Goal: Obtain resource: Obtain resource

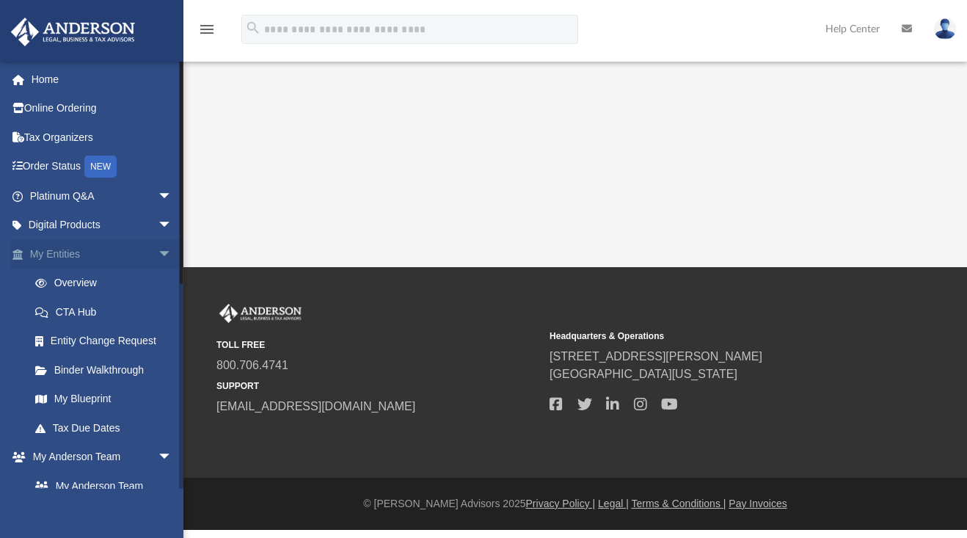
click at [158, 250] on span "arrow_drop_down" at bounding box center [172, 254] width 29 height 30
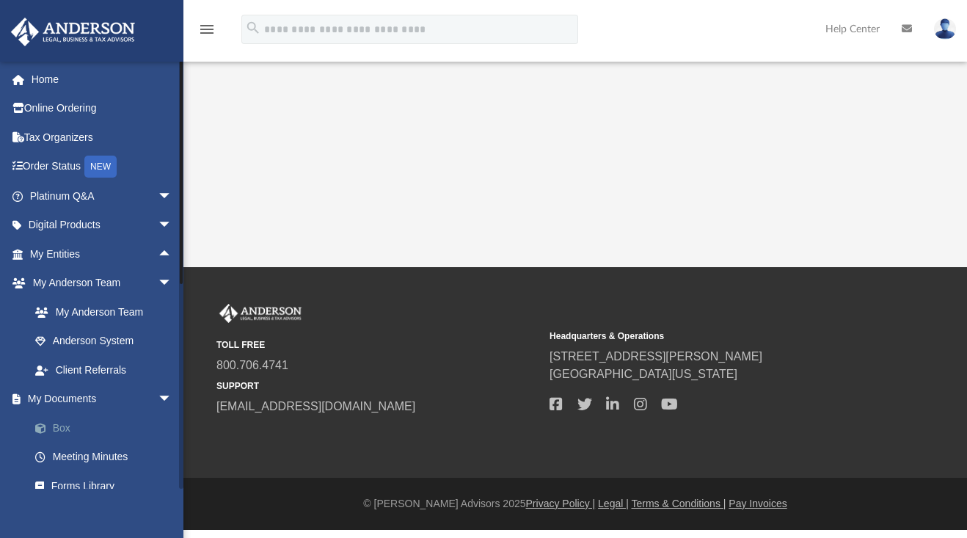
click at [56, 419] on link "Box" at bounding box center [108, 427] width 174 height 29
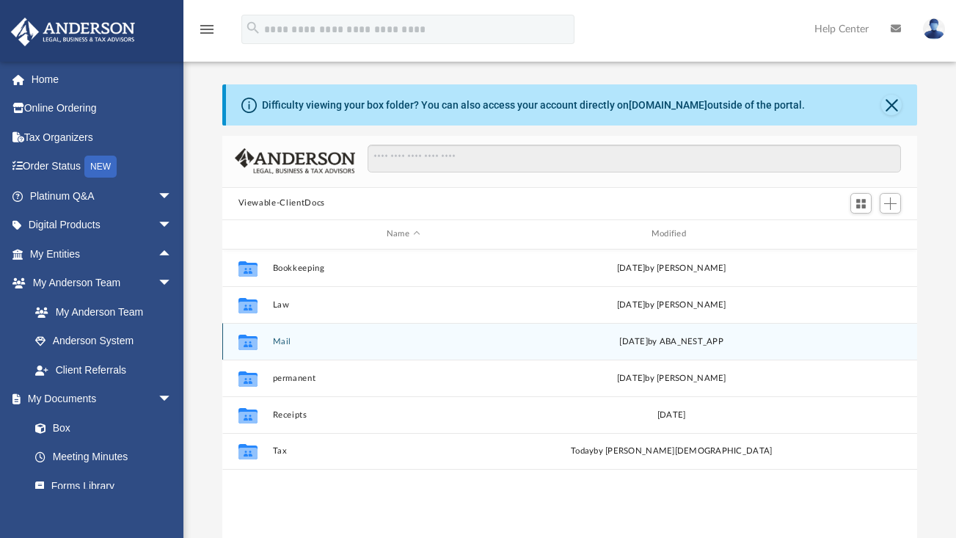
scroll to position [12, 12]
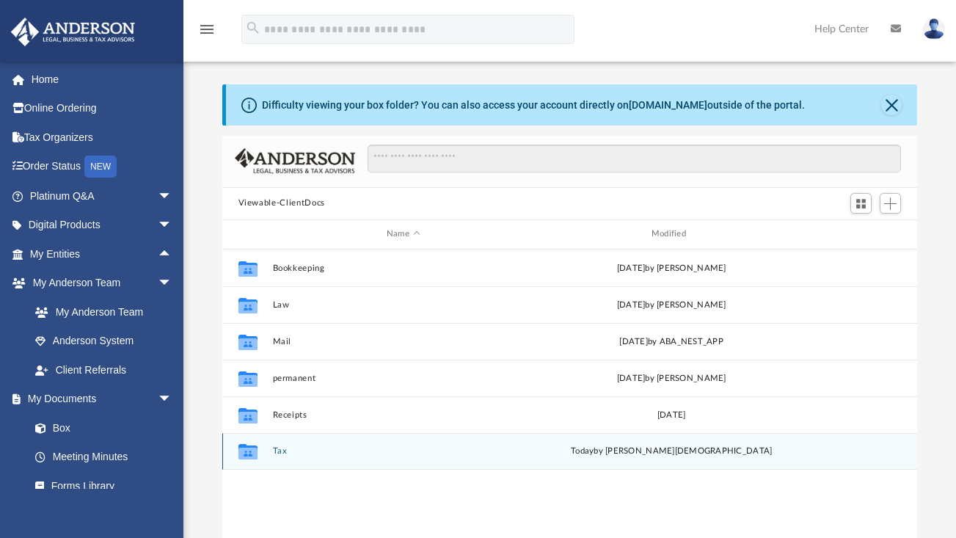
click at [675, 454] on div "[DATE] by [PERSON_NAME][DEMOGRAPHIC_DATA]" at bounding box center [672, 451] width 262 height 13
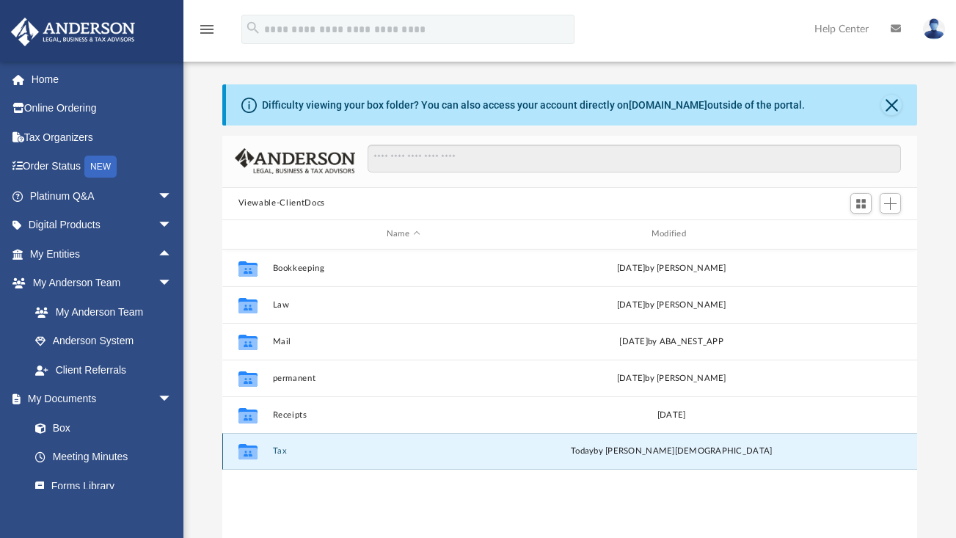
click at [249, 454] on icon "grid" at bounding box center [247, 451] width 19 height 15
click at [258, 443] on icon "Collaborated Folder" at bounding box center [247, 451] width 23 height 23
click at [250, 456] on icon "grid" at bounding box center [247, 454] width 19 height 12
click at [660, 451] on div "[DATE] by [PERSON_NAME][DEMOGRAPHIC_DATA]" at bounding box center [672, 451] width 262 height 13
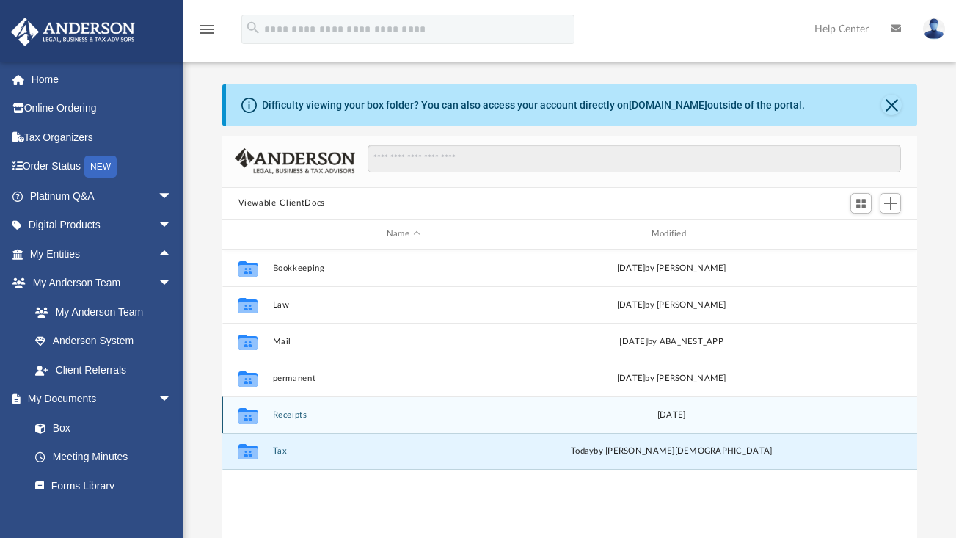
click at [319, 410] on button "Receipts" at bounding box center [403, 415] width 262 height 10
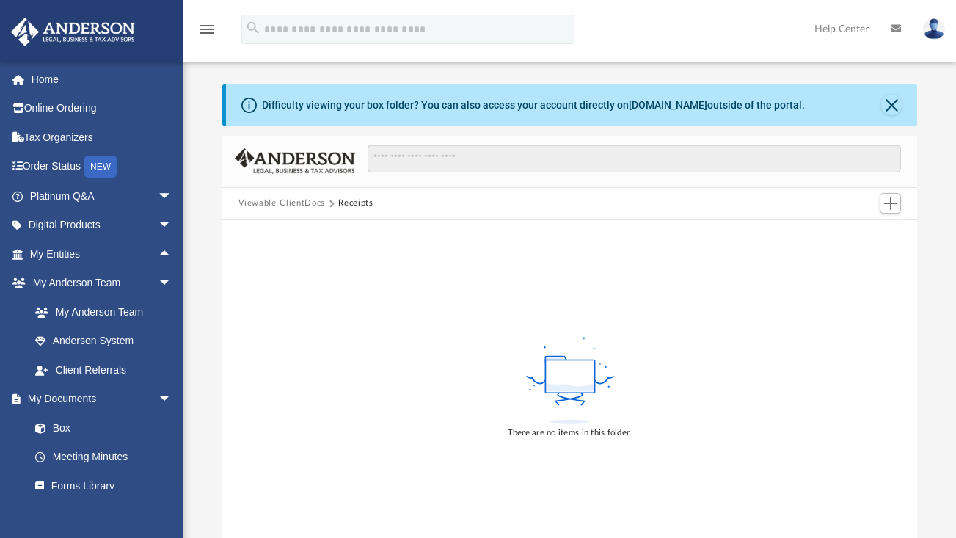
click at [254, 451] on div "There are no items in this folder." at bounding box center [570, 386] width 696 height 333
click at [303, 200] on button "Viewable-ClientDocs" at bounding box center [282, 203] width 87 height 13
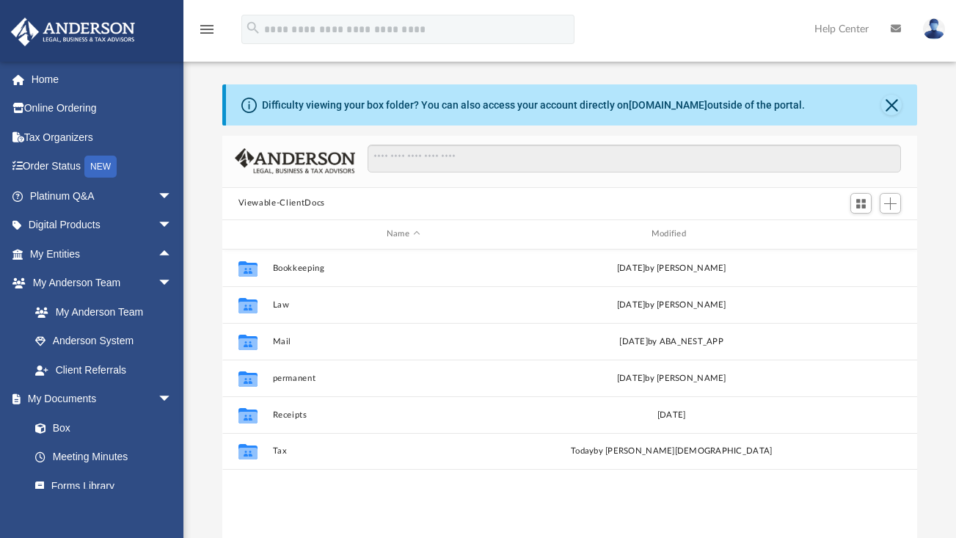
scroll to position [323, 684]
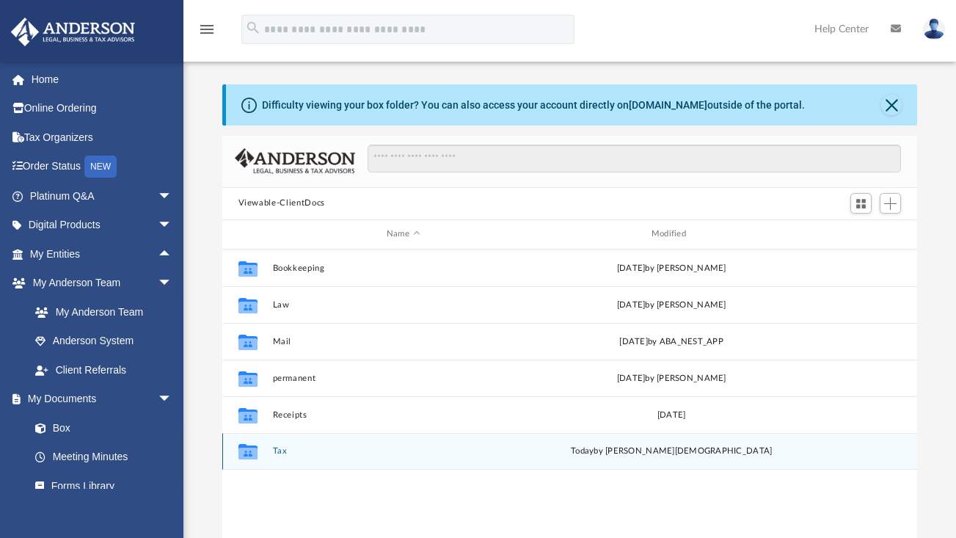
click at [255, 454] on icon "grid" at bounding box center [247, 454] width 19 height 12
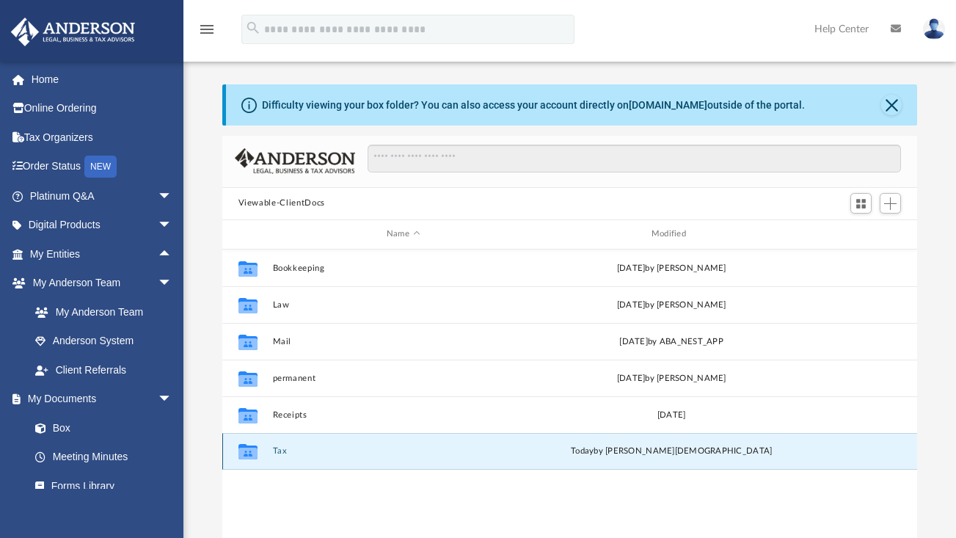
click at [255, 454] on icon "grid" at bounding box center [247, 454] width 19 height 12
click at [274, 454] on button "Tax" at bounding box center [403, 451] width 262 height 10
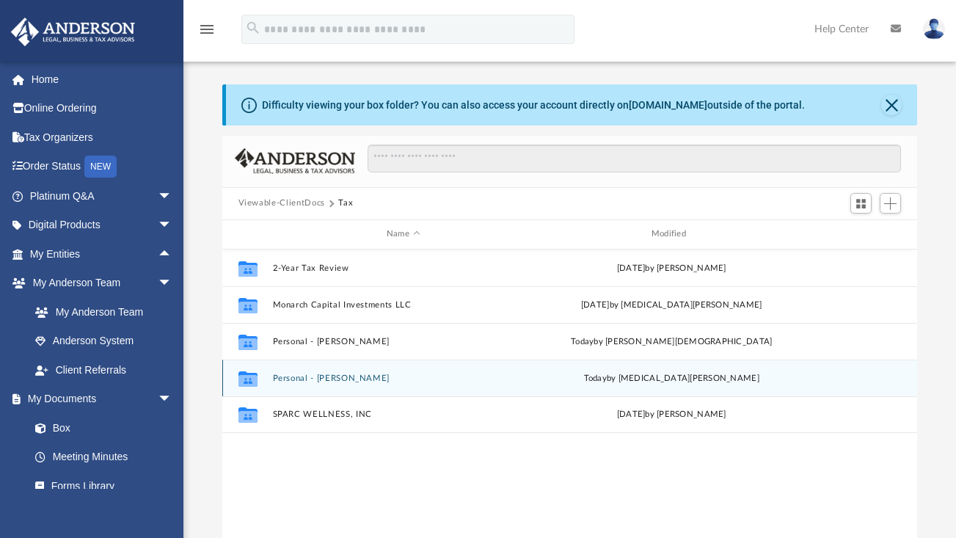
click at [321, 374] on button "Personal - [PERSON_NAME]" at bounding box center [403, 379] width 262 height 10
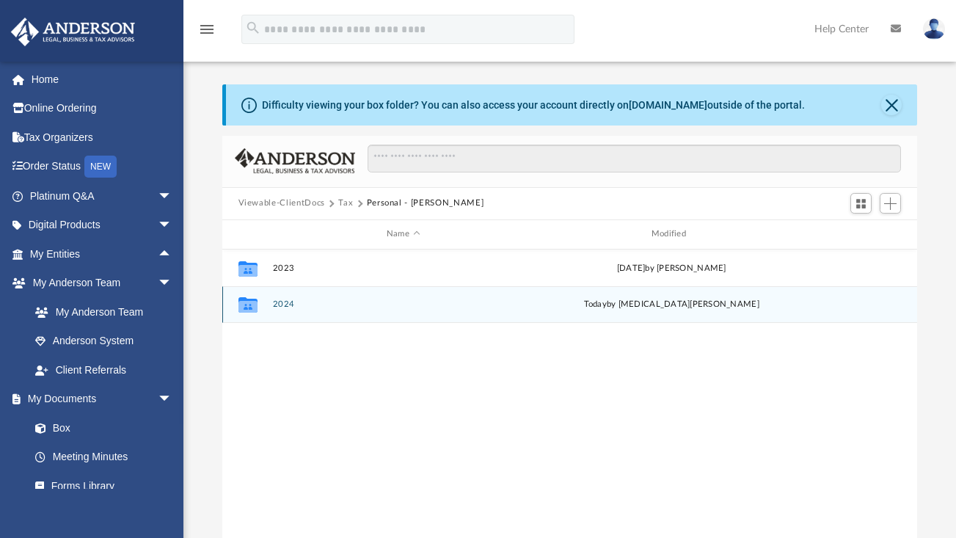
click at [278, 310] on div "Collaborated Folder 2024 [DATE] by [MEDICAL_DATA][PERSON_NAME]" at bounding box center [570, 304] width 696 height 37
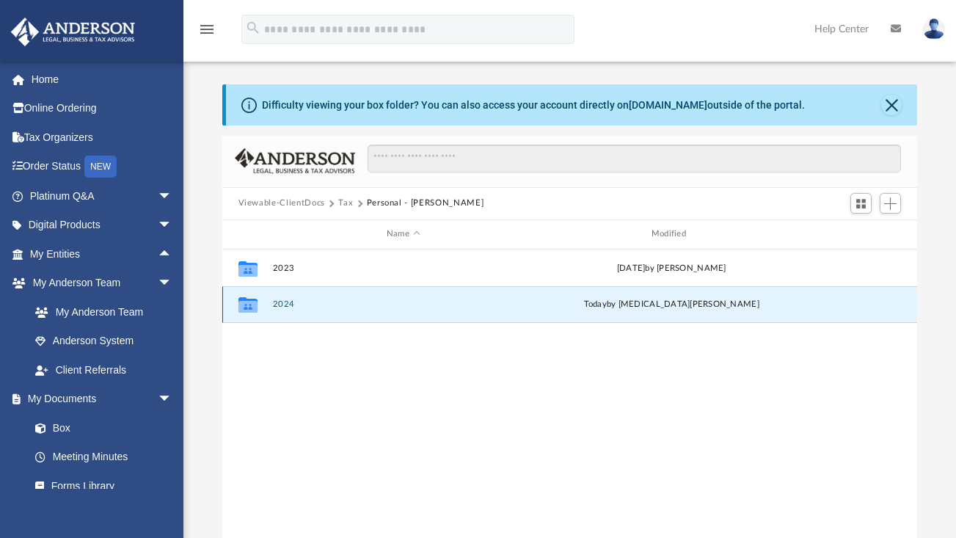
click at [278, 310] on div "Collaborated Folder 2024 [DATE] by [MEDICAL_DATA][PERSON_NAME]" at bounding box center [570, 304] width 696 height 37
click at [255, 303] on icon "grid" at bounding box center [247, 307] width 19 height 12
click at [285, 303] on button "2024" at bounding box center [403, 304] width 262 height 10
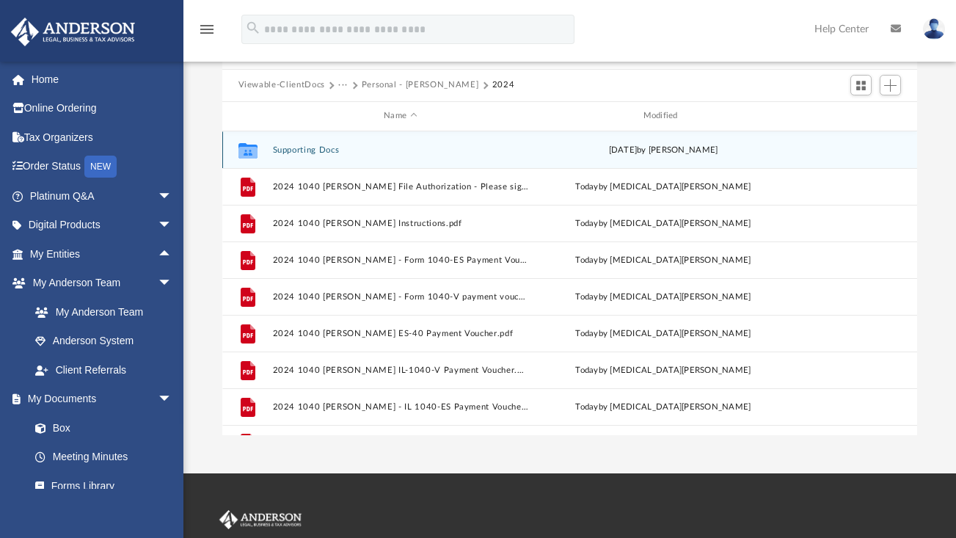
scroll to position [109, 0]
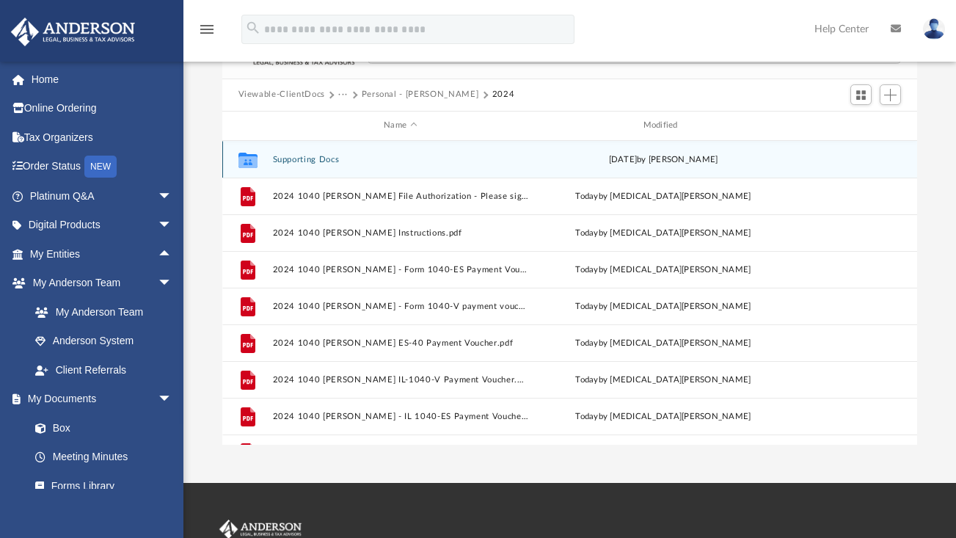
click at [298, 162] on button "Supporting Docs" at bounding box center [400, 160] width 256 height 10
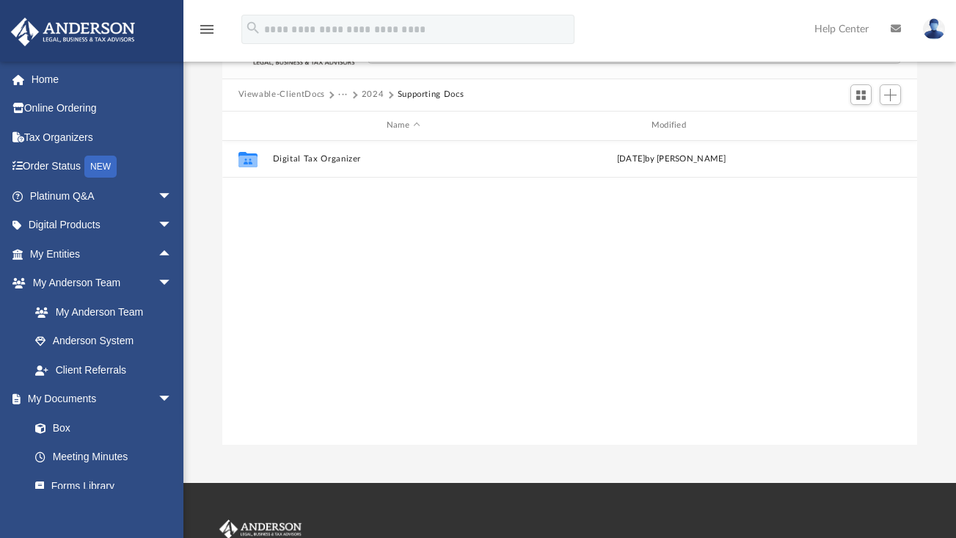
click at [369, 94] on button "2024" at bounding box center [373, 94] width 23 height 13
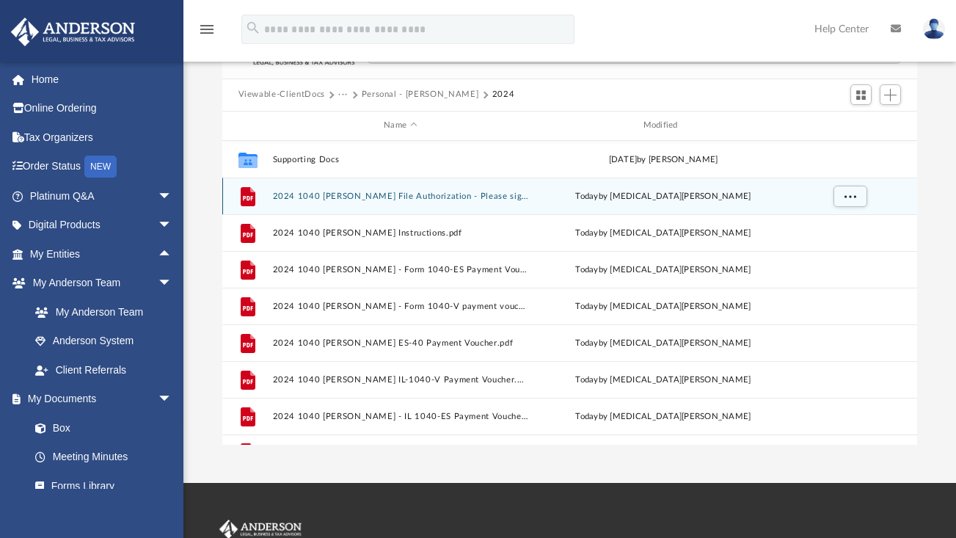
click at [324, 197] on button "2024 1040 [PERSON_NAME] File Authorization - Please sign.pdf" at bounding box center [400, 197] width 256 height 10
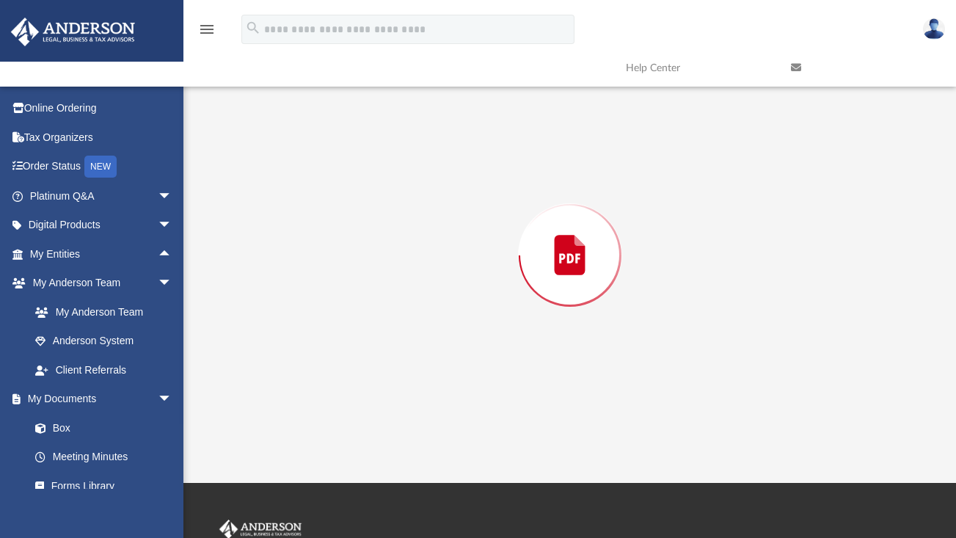
click at [324, 197] on div "Preview" at bounding box center [570, 255] width 696 height 379
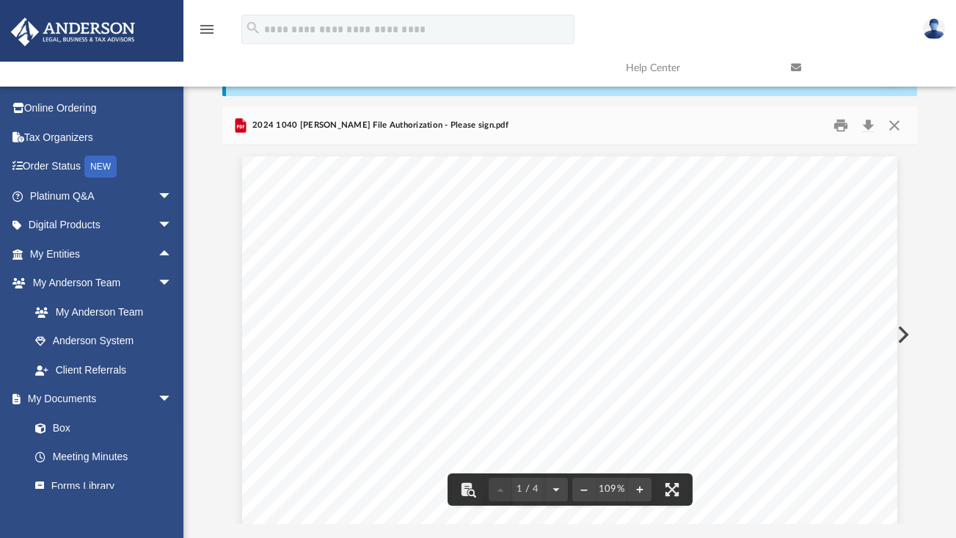
scroll to position [0, 0]
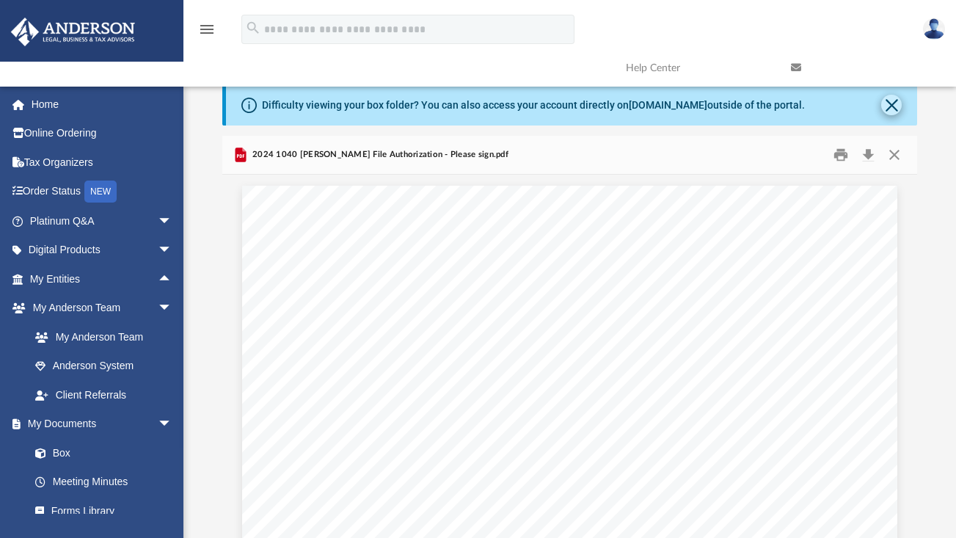
click at [890, 103] on button "Close" at bounding box center [891, 105] width 21 height 21
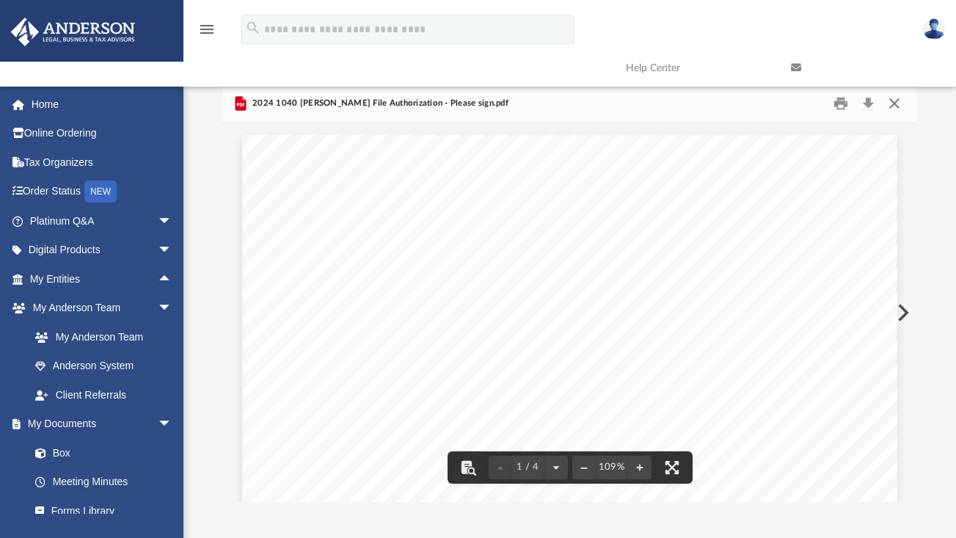
click at [894, 103] on button "Close" at bounding box center [894, 103] width 26 height 23
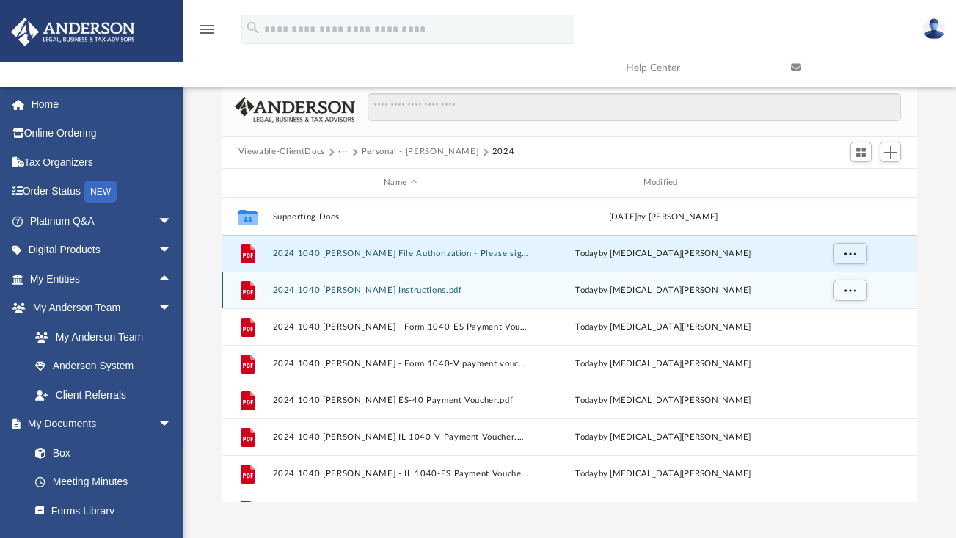
click at [390, 289] on button "2024 1040 [PERSON_NAME] Instructions.pdf" at bounding box center [400, 290] width 256 height 10
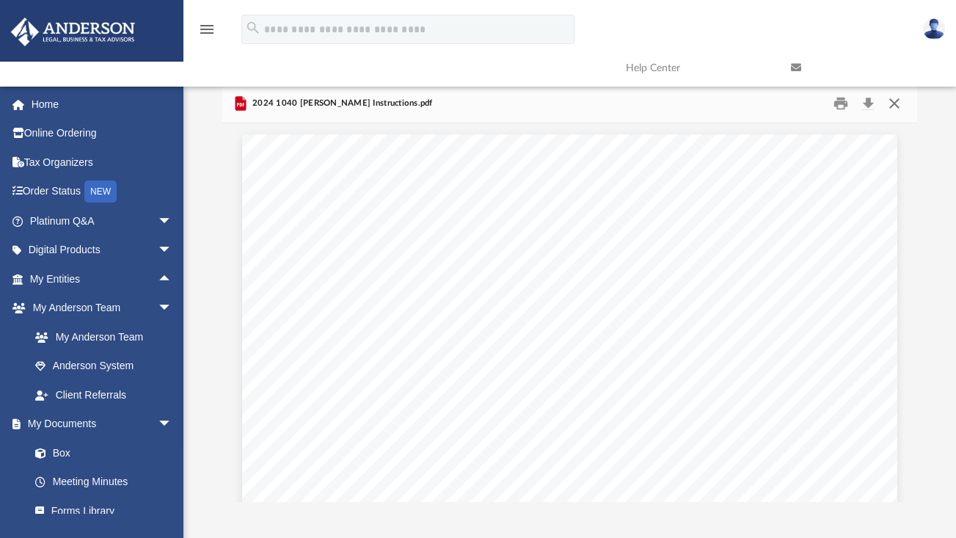
click at [900, 105] on button "Close" at bounding box center [894, 103] width 26 height 23
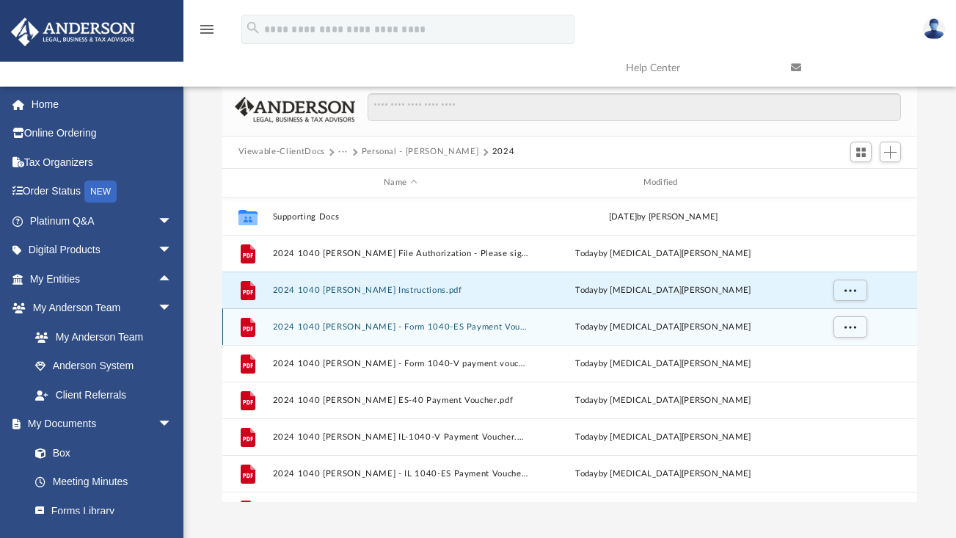
click at [429, 329] on button "2024 1040 [PERSON_NAME] - Form 1040-ES Payment Voucher.pdf" at bounding box center [400, 327] width 256 height 10
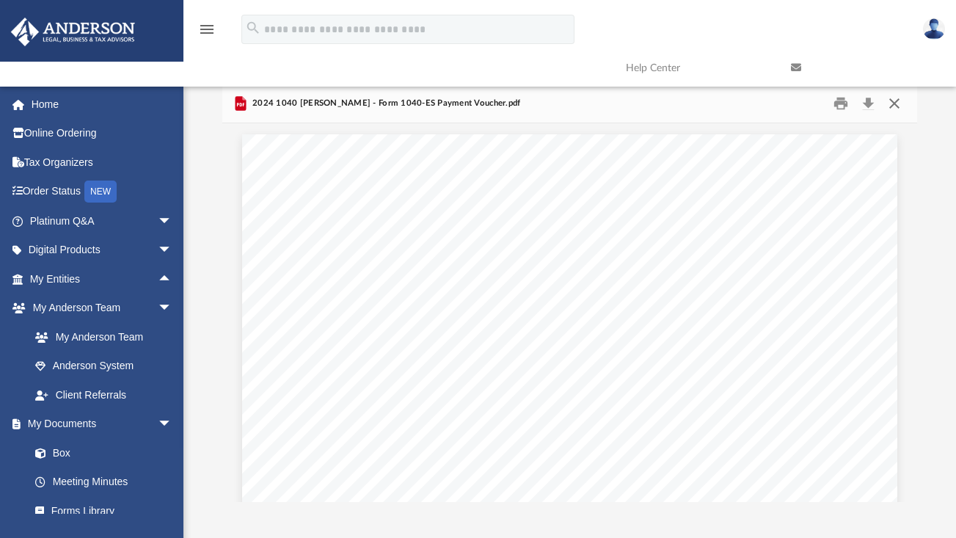
click at [892, 102] on button "Close" at bounding box center [894, 103] width 26 height 23
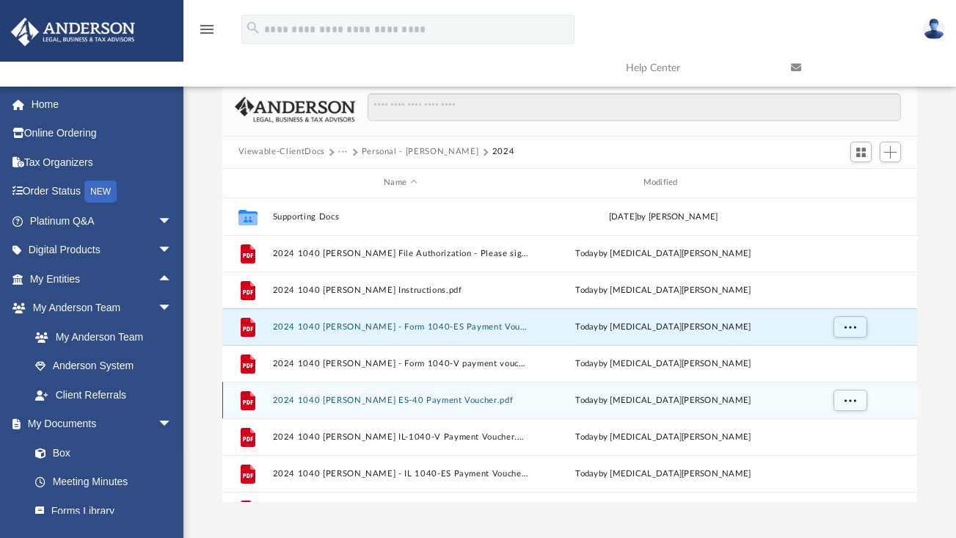
click at [404, 399] on button "2024 1040 [PERSON_NAME] ES-40 Payment Voucher.pdf" at bounding box center [400, 401] width 256 height 10
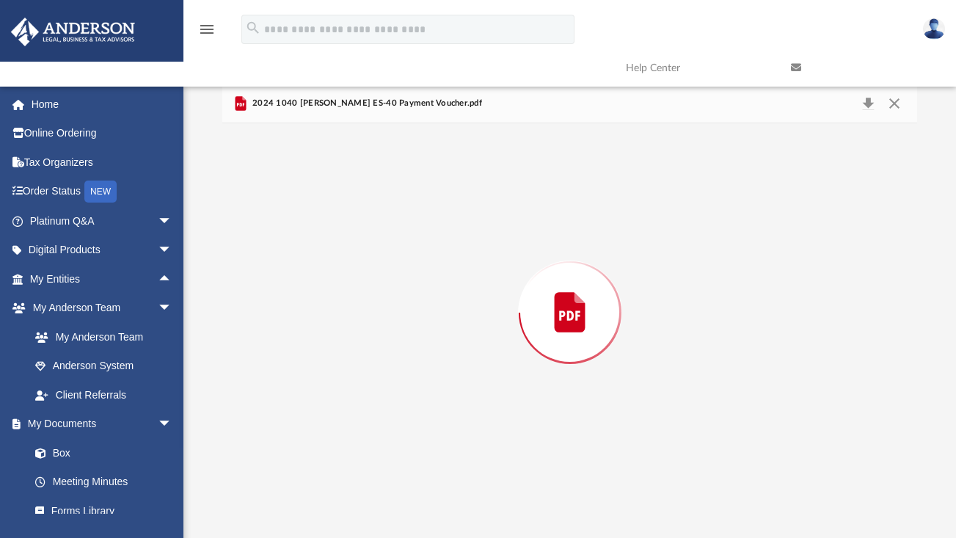
click at [404, 399] on div "Preview" at bounding box center [570, 312] width 696 height 379
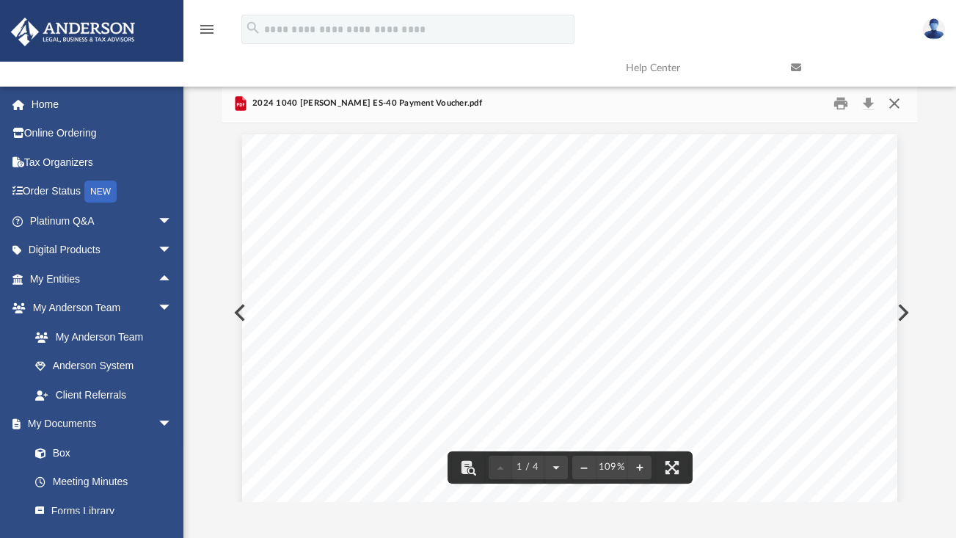
click at [892, 102] on button "Close" at bounding box center [894, 103] width 26 height 23
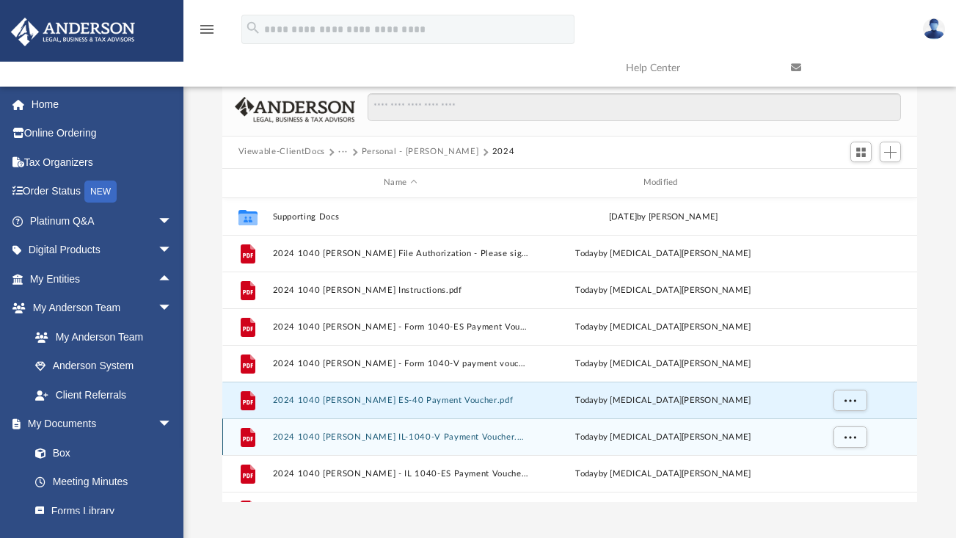
click at [419, 450] on div "File 2024 1040 [PERSON_NAME] - Form IL-1040-V Payment Voucher.pdf [DATE] by [ME…" at bounding box center [570, 436] width 696 height 37
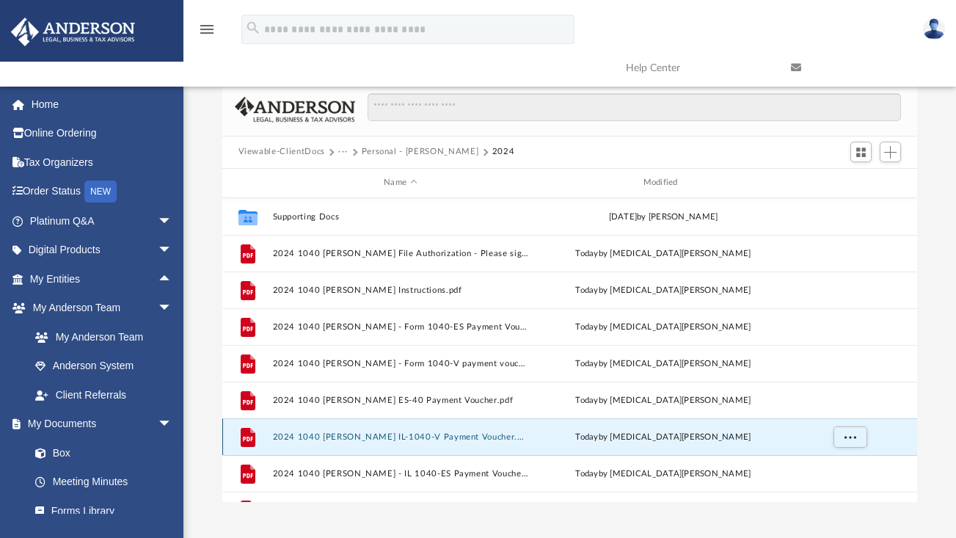
click at [412, 440] on button "2024 1040 [PERSON_NAME] IL-1040-V Payment Voucher.pdf" at bounding box center [400, 437] width 256 height 10
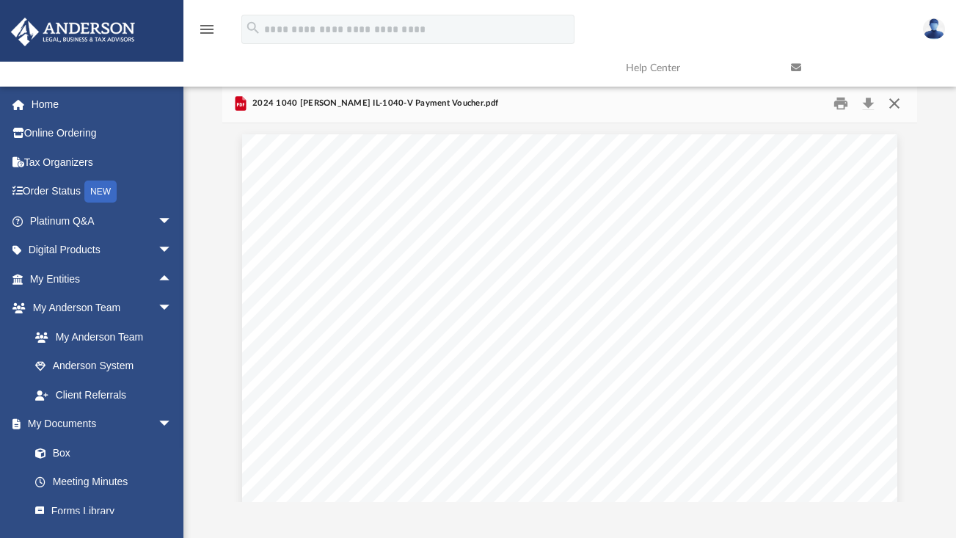
click at [895, 101] on button "Close" at bounding box center [894, 103] width 26 height 23
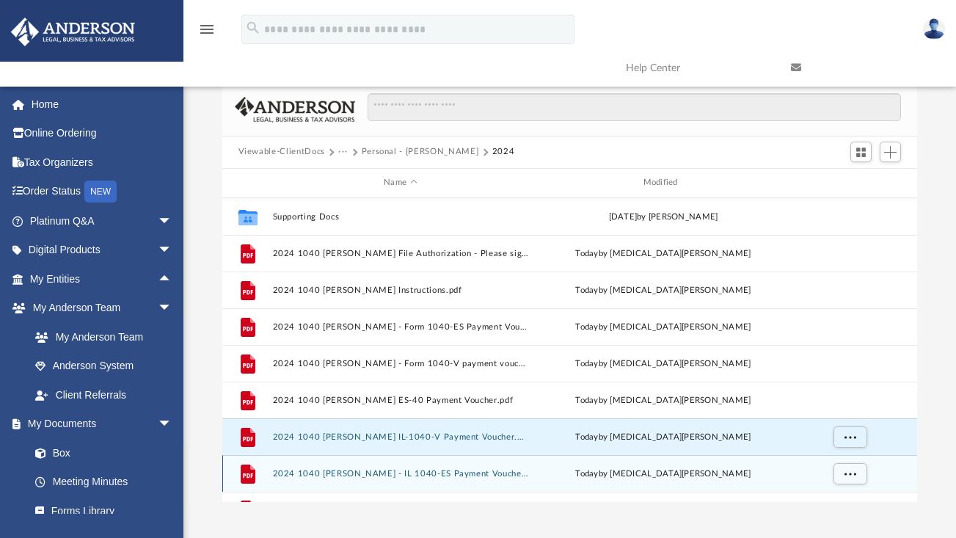
click at [414, 476] on button "2024 1040 [PERSON_NAME] - IL 1040-ES Payment Voucher.pdf" at bounding box center [400, 474] width 256 height 10
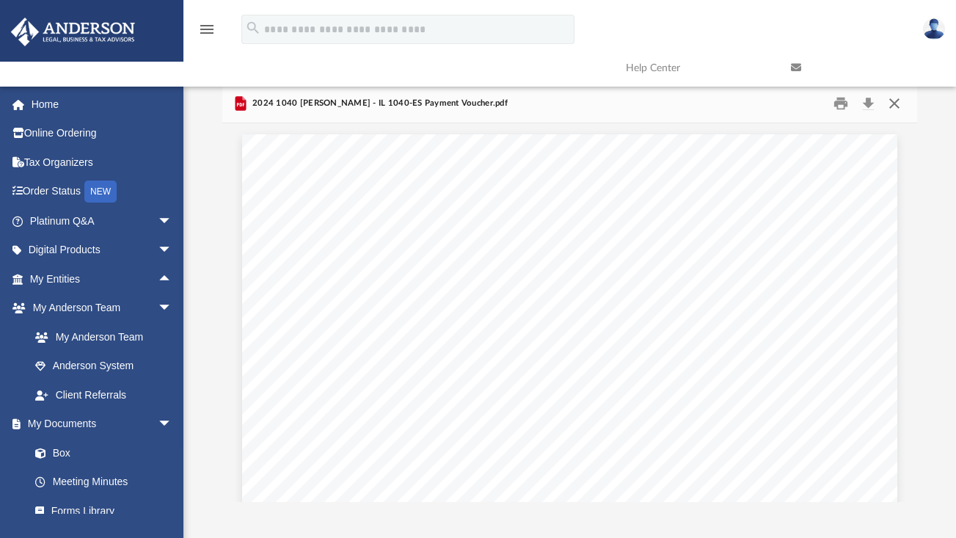
click at [897, 103] on button "Close" at bounding box center [894, 103] width 26 height 23
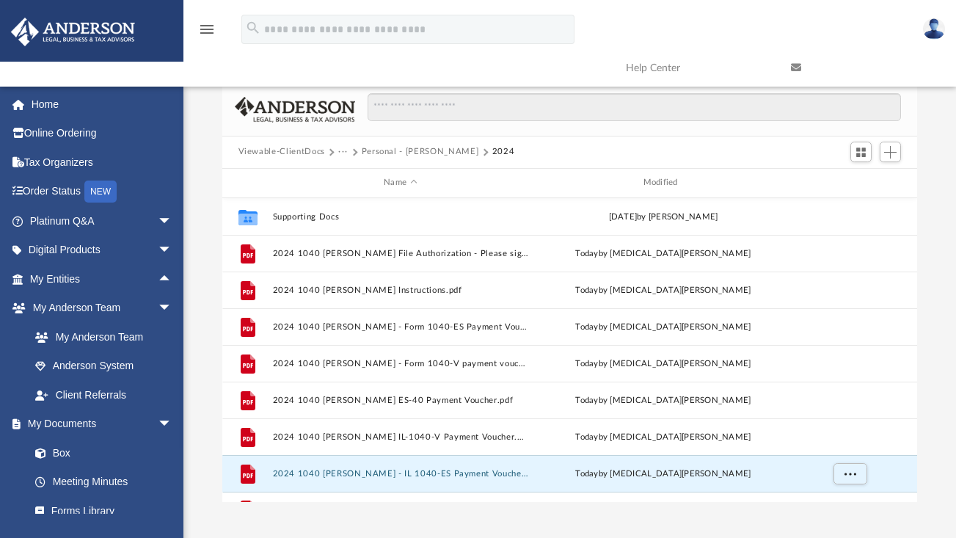
scroll to position [26, 0]
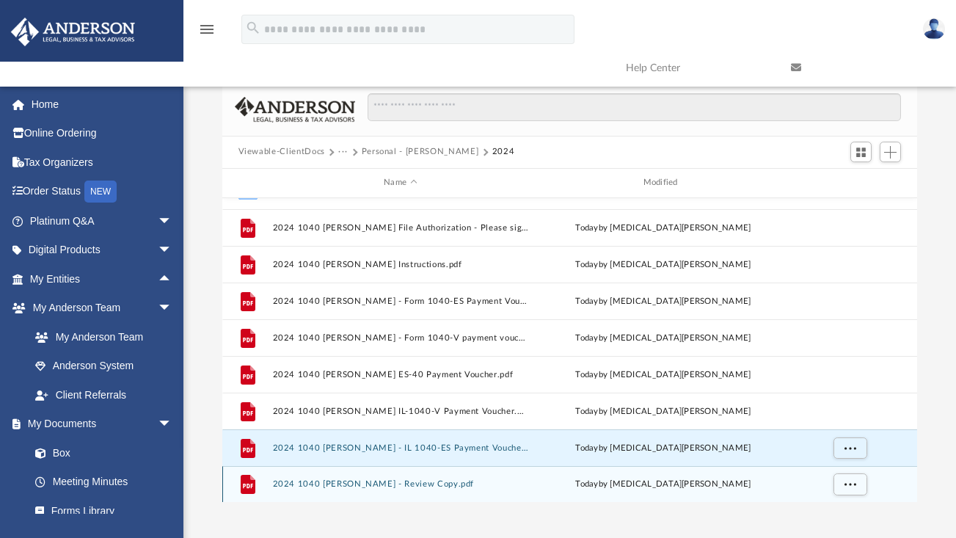
click at [417, 485] on button "2024 1040 [PERSON_NAME] - Review Copy.pdf" at bounding box center [400, 484] width 256 height 10
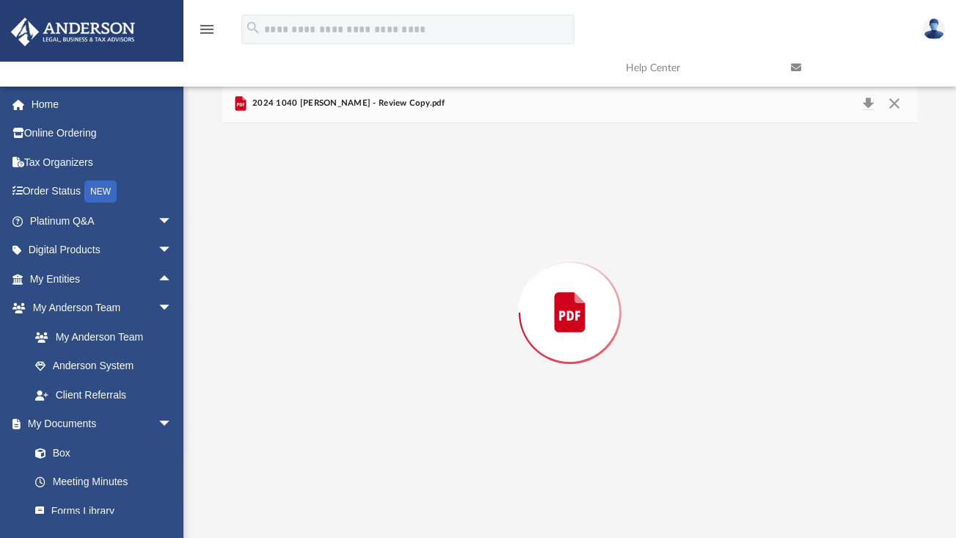
click at [417, 485] on div "Preview" at bounding box center [570, 312] width 696 height 379
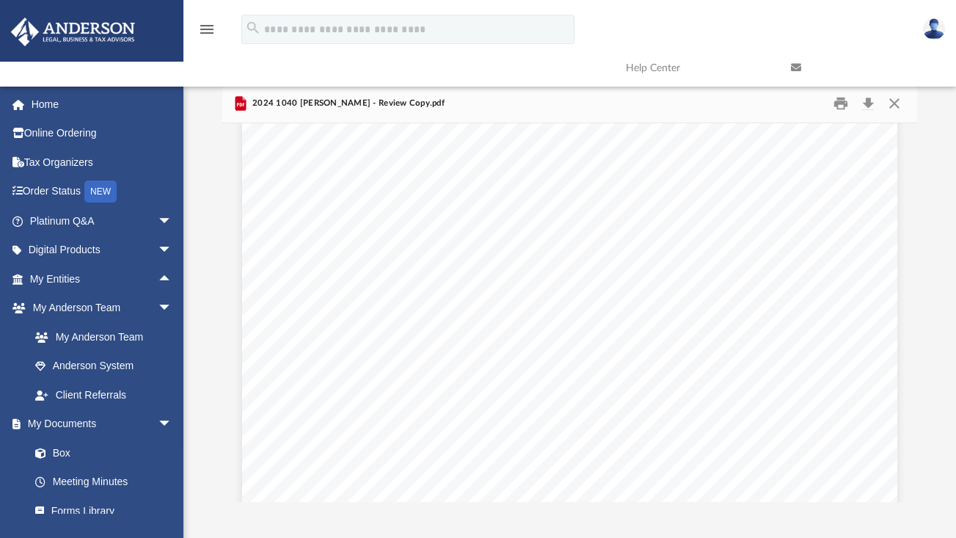
scroll to position [0, 0]
click at [896, 103] on button "Close" at bounding box center [894, 103] width 26 height 23
